Goal: Task Accomplishment & Management: Use online tool/utility

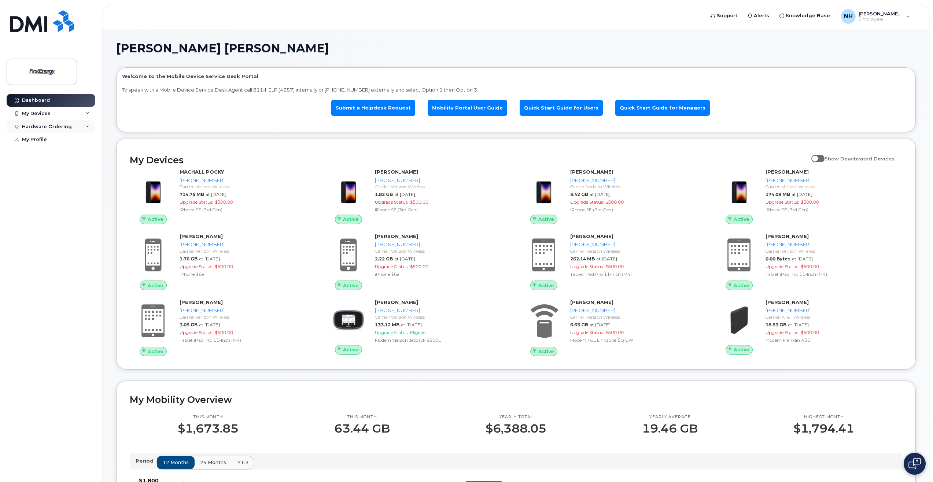
click at [87, 125] on icon at bounding box center [88, 127] width 4 height 4
click at [44, 153] on div "New Order" at bounding box center [39, 154] width 28 height 7
